Goal: Find specific page/section: Find specific page/section

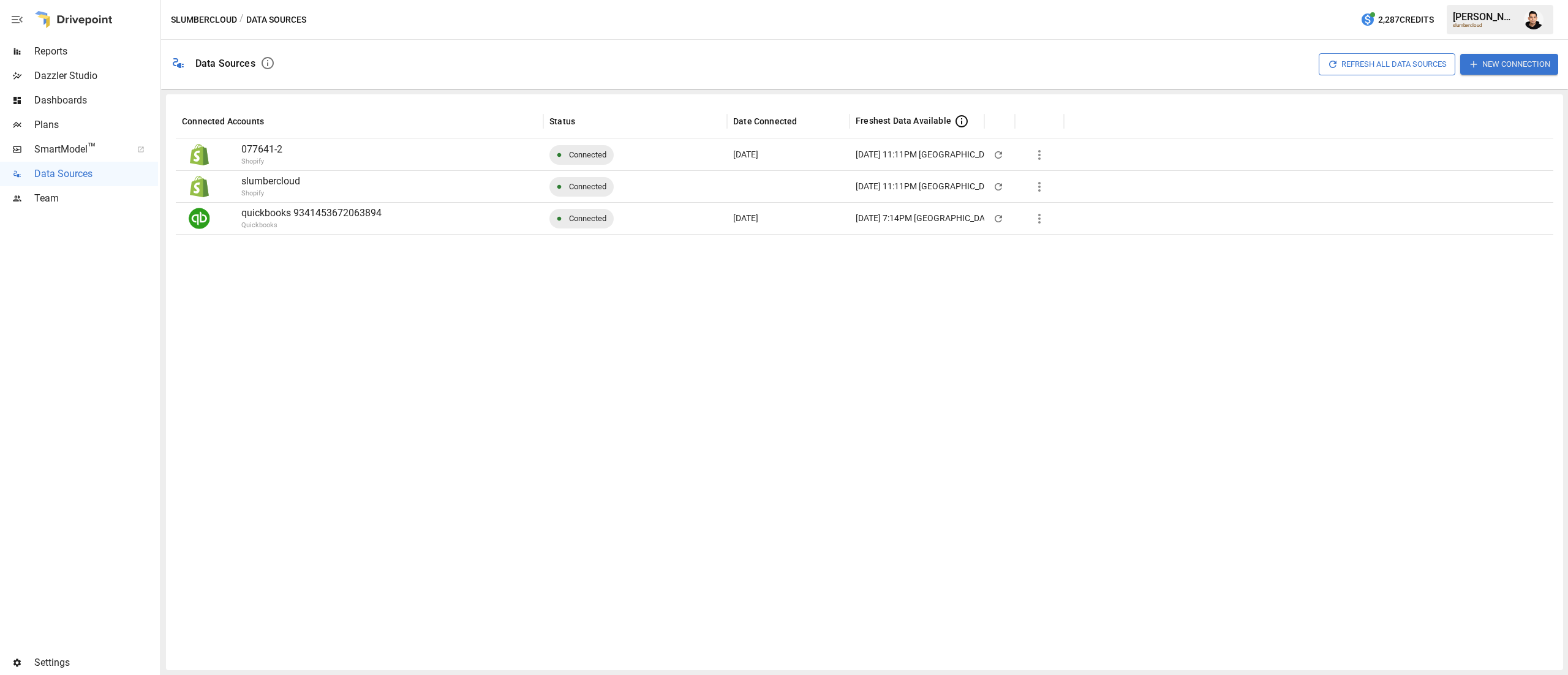
click at [91, 51] on span "Reports" at bounding box center [96, 51] width 124 height 15
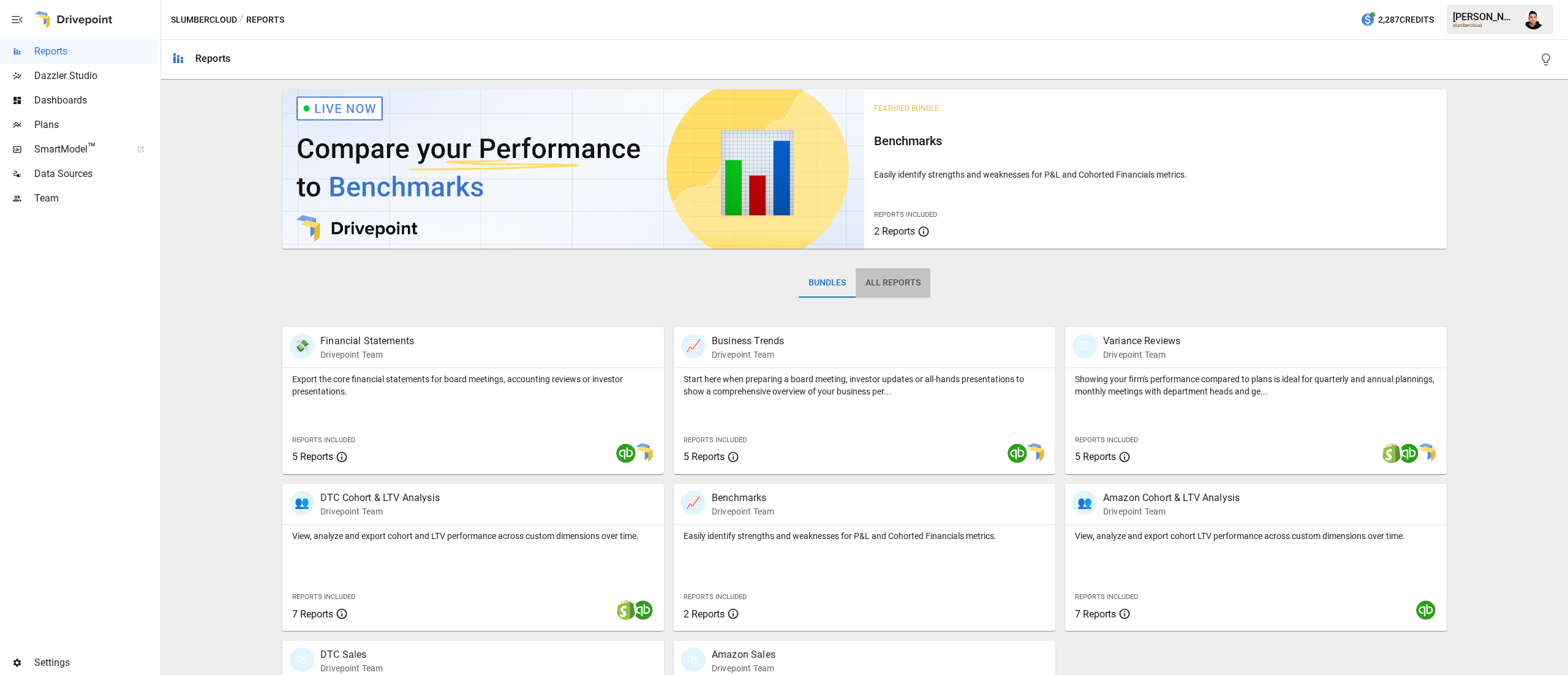
click at [872, 286] on button "All Reports" at bounding box center [893, 283] width 75 height 30
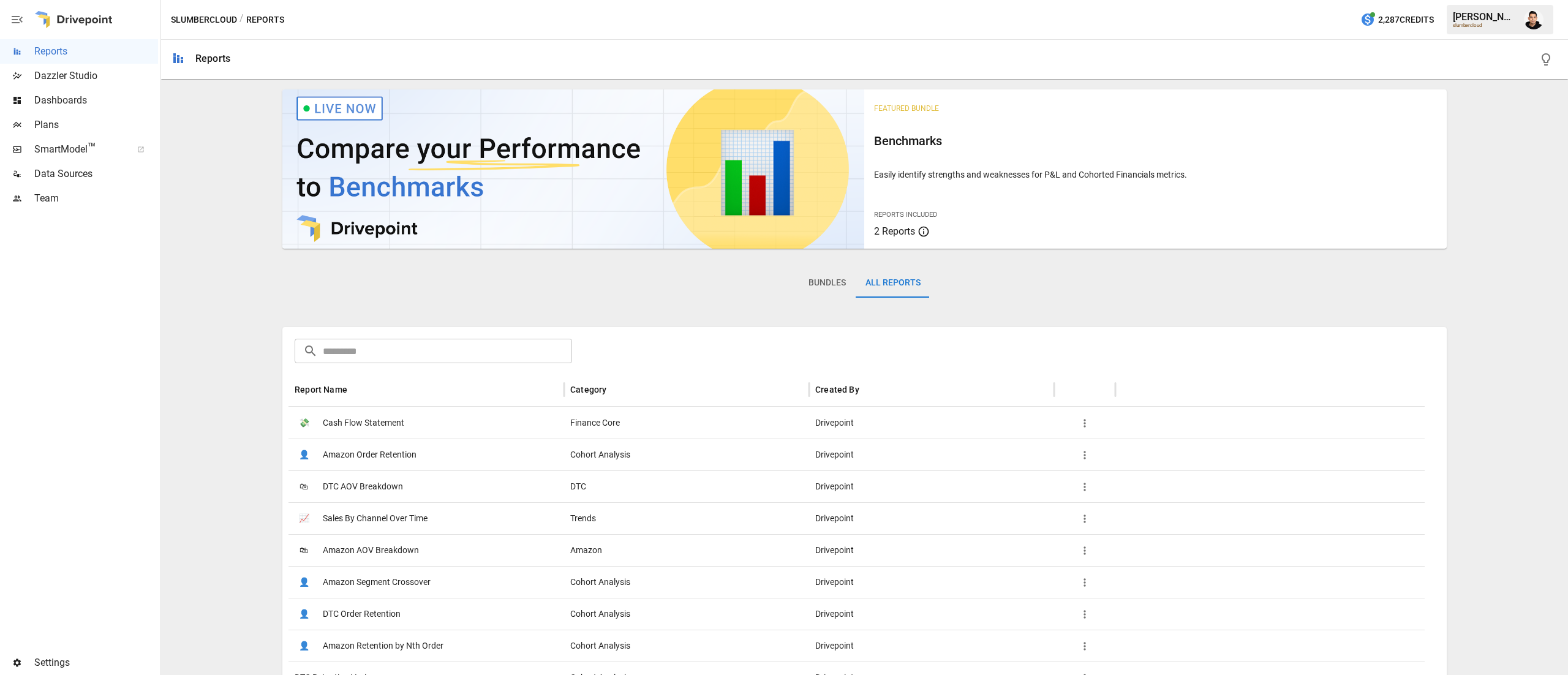
click at [76, 127] on span "Plans" at bounding box center [96, 125] width 124 height 15
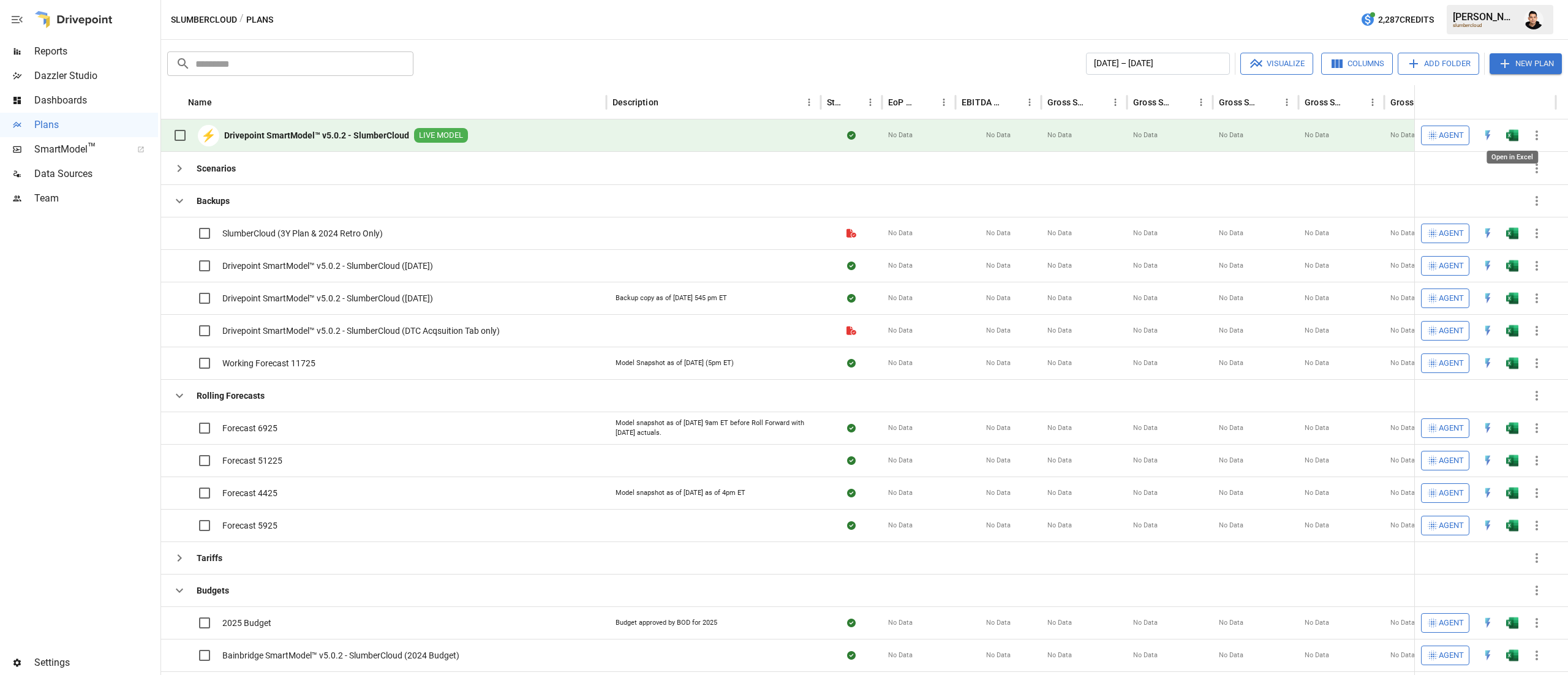
click at [1510, 131] on img "Open in Excel" at bounding box center [1512, 135] width 12 height 12
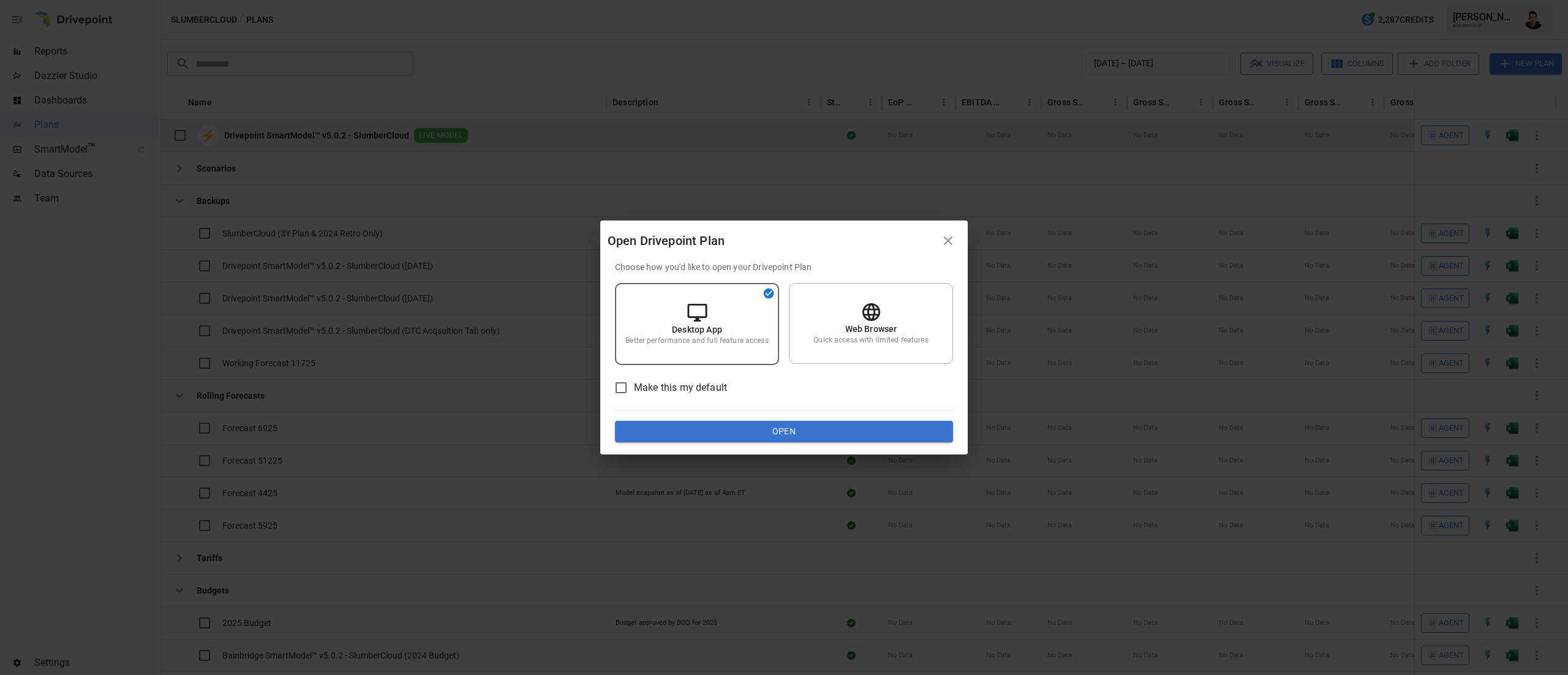
click at [818, 428] on button "Open" at bounding box center [784, 431] width 338 height 22
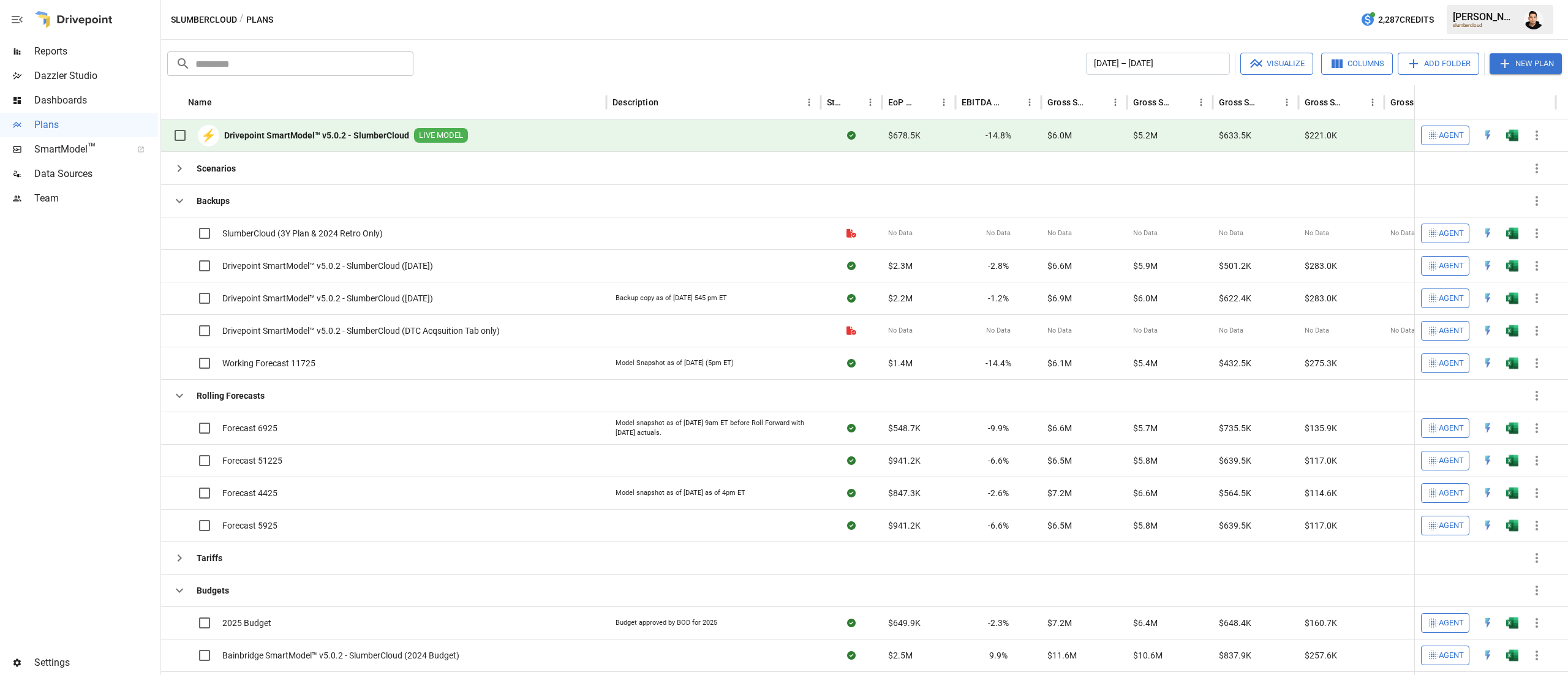
click at [1515, 136] on img "Open in Excel" at bounding box center [1512, 135] width 12 height 12
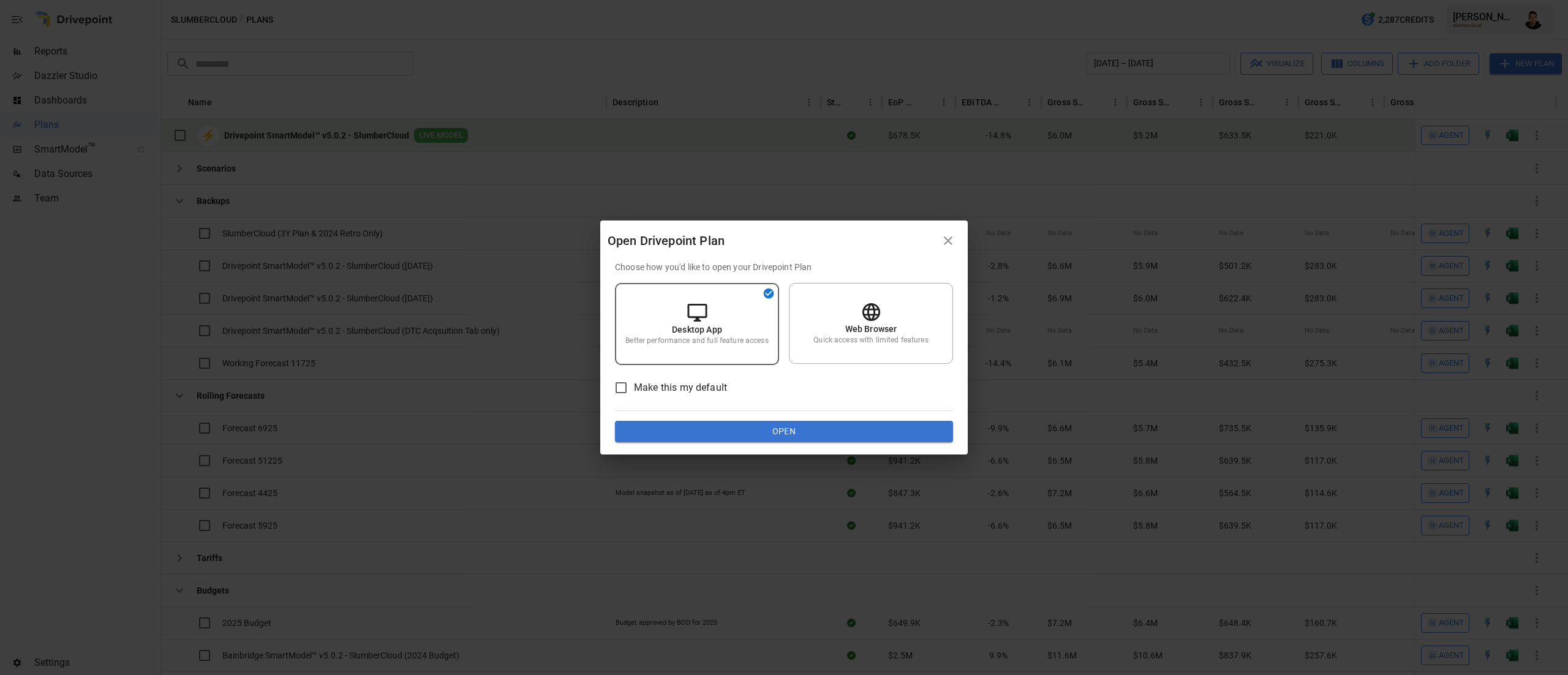
click at [753, 423] on button "Open" at bounding box center [784, 431] width 338 height 22
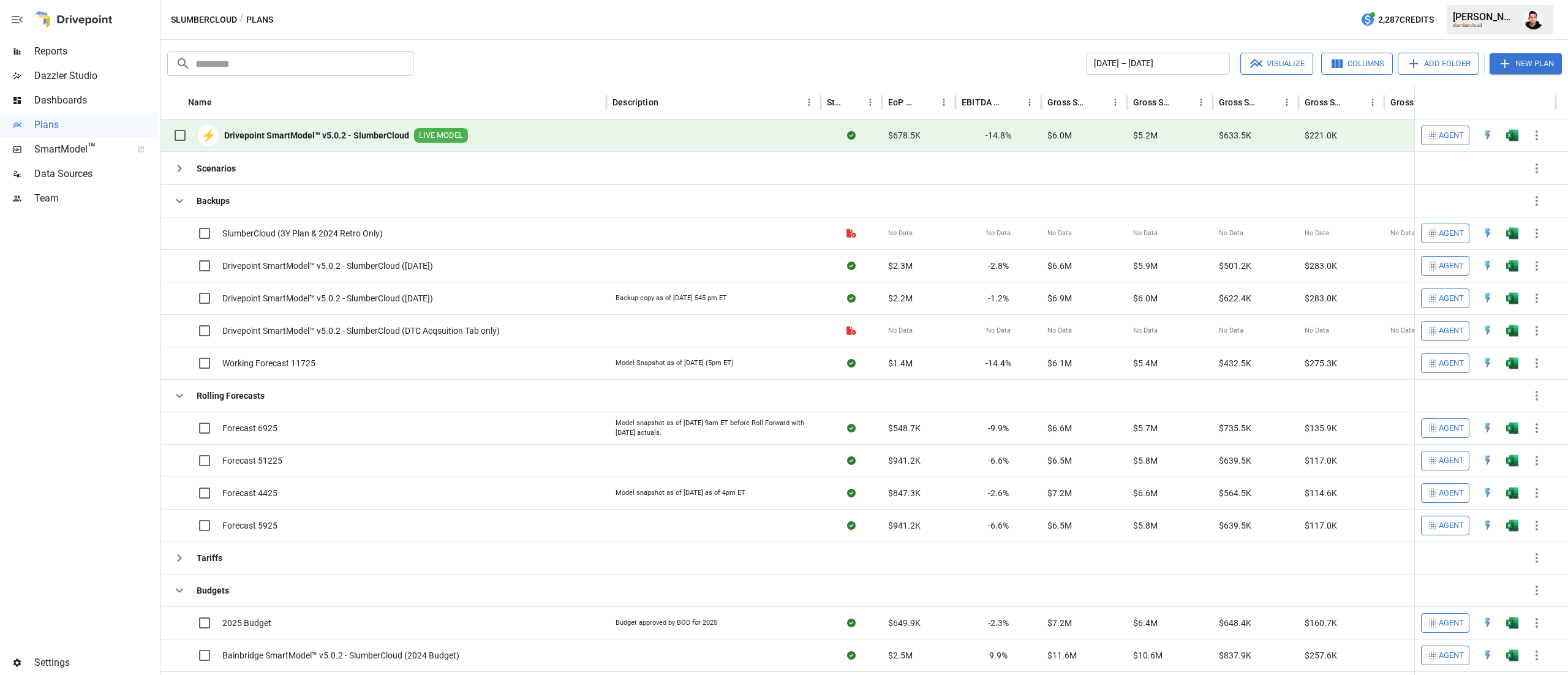
click at [1515, 139] on img "Open in Excel" at bounding box center [1512, 135] width 12 height 12
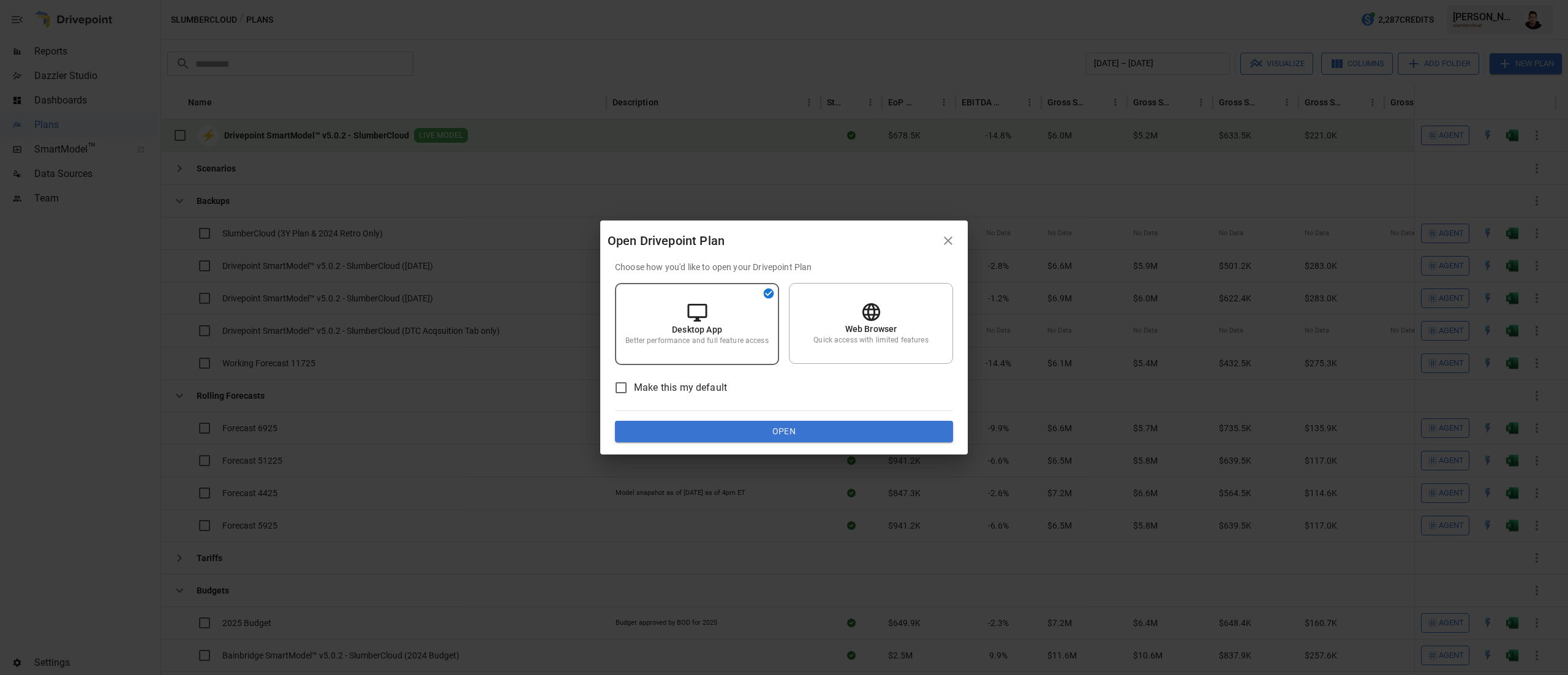
click at [828, 426] on button "Open" at bounding box center [784, 431] width 338 height 22
